Goal: Task Accomplishment & Management: Manage account settings

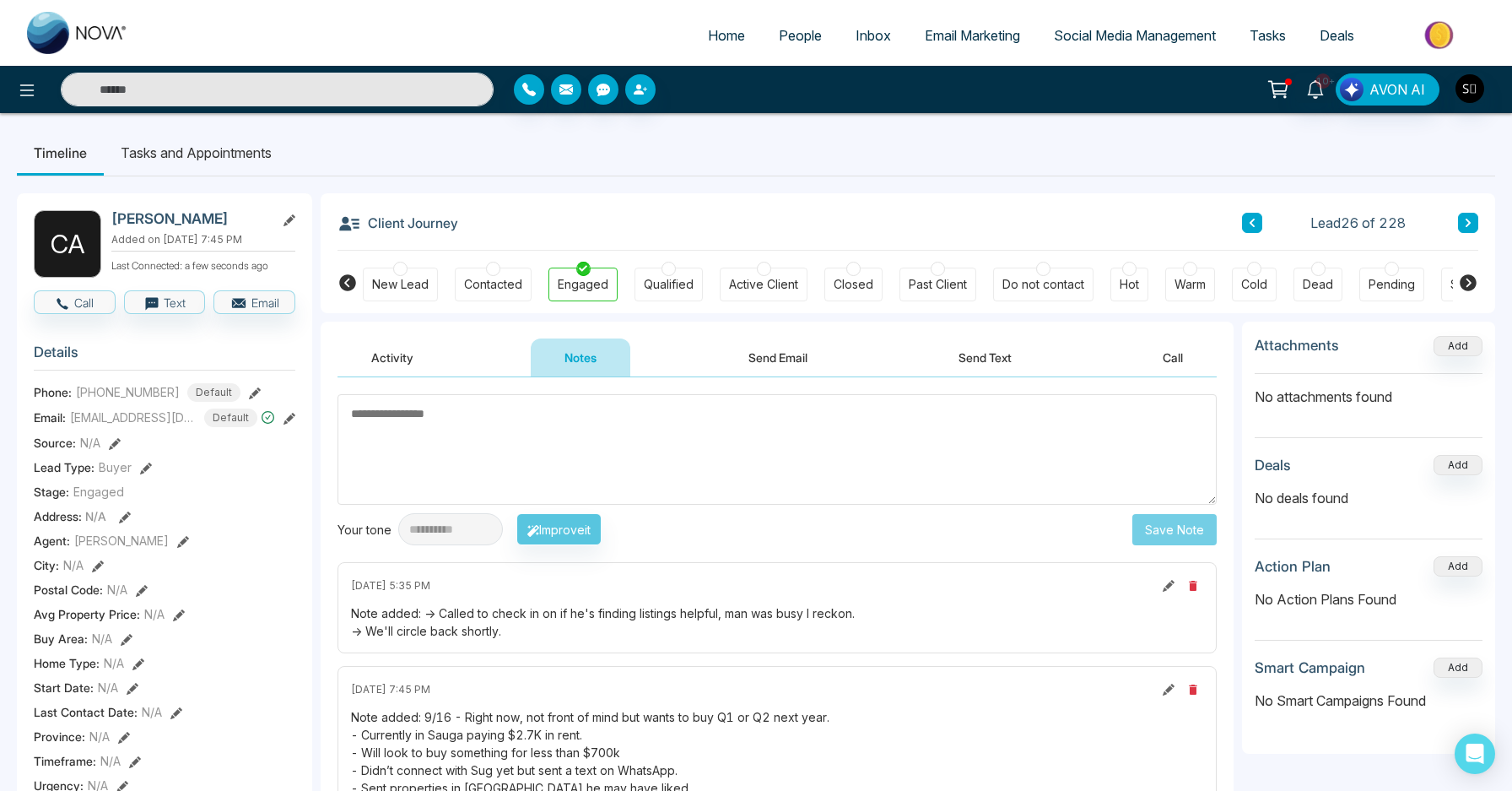
click at [563, 454] on textarea at bounding box center [776, 449] width 879 height 111
type textarea "**"
